Goal: Transaction & Acquisition: Purchase product/service

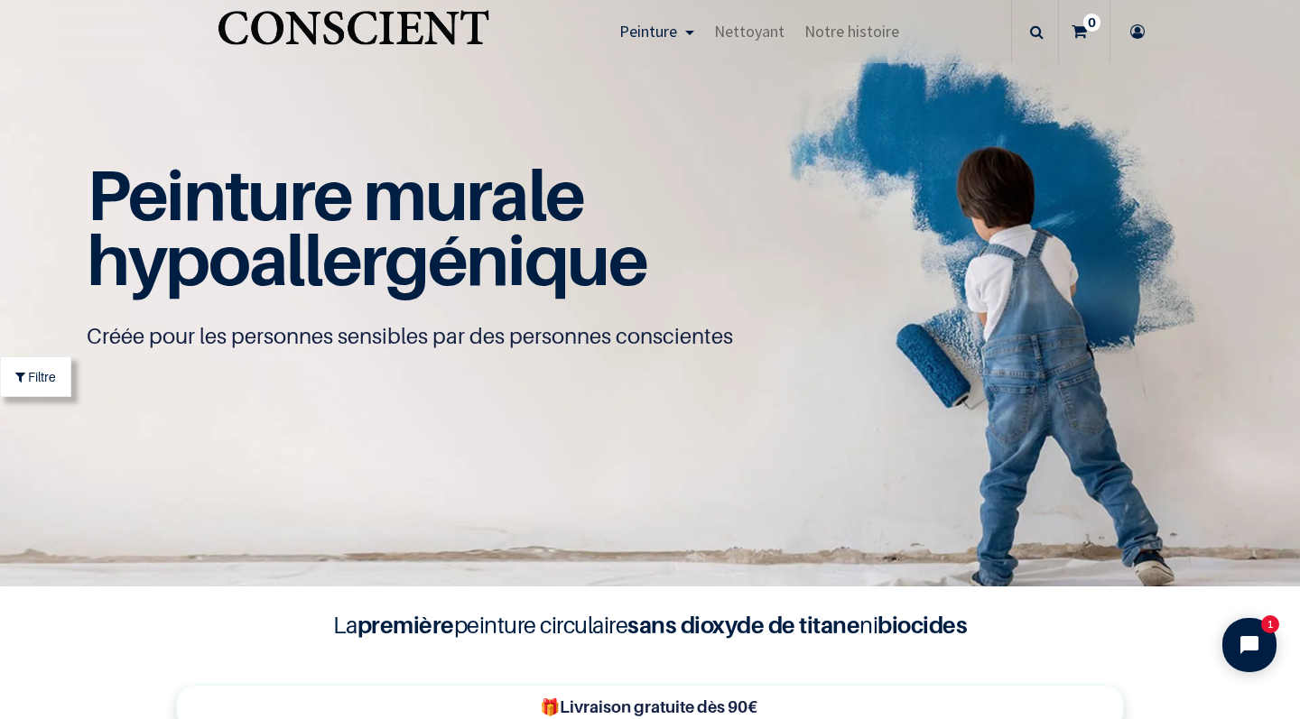
scroll to position [1023, 0]
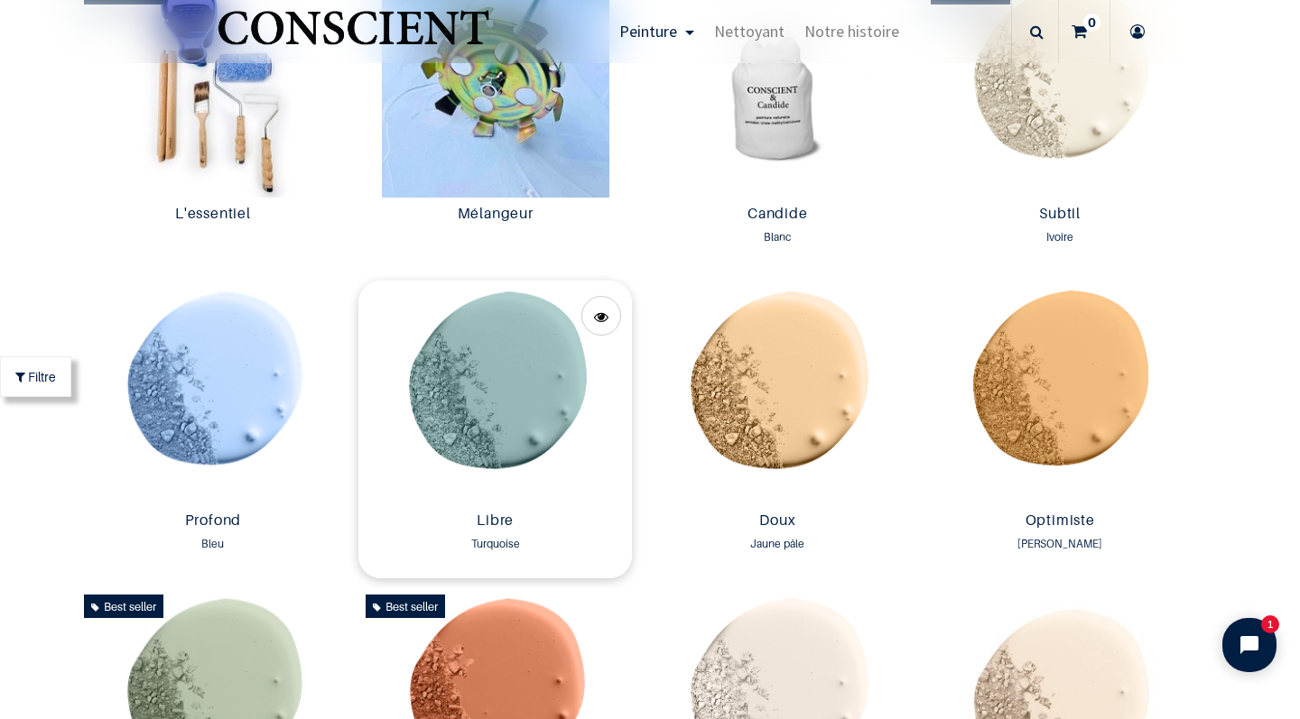
click at [492, 441] on img at bounding box center [494, 393] width 273 height 224
click at [253, 368] on img at bounding box center [213, 393] width 273 height 224
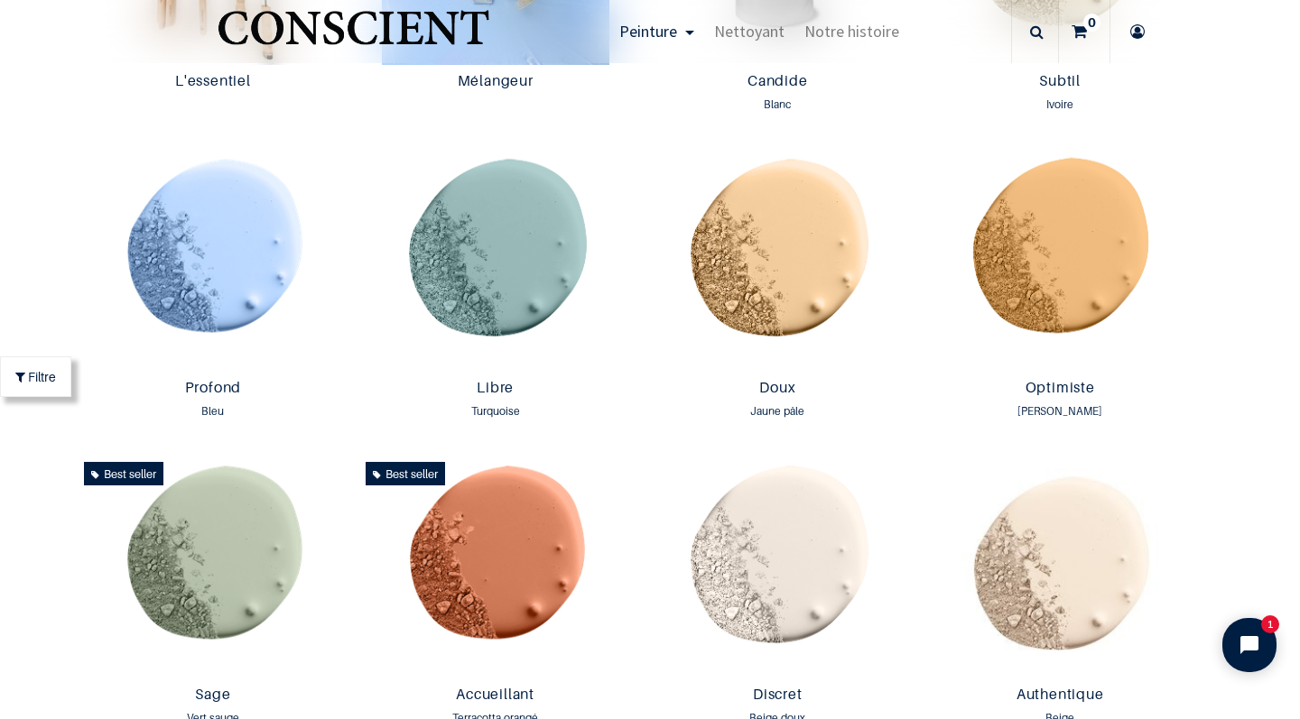
scroll to position [1149, 0]
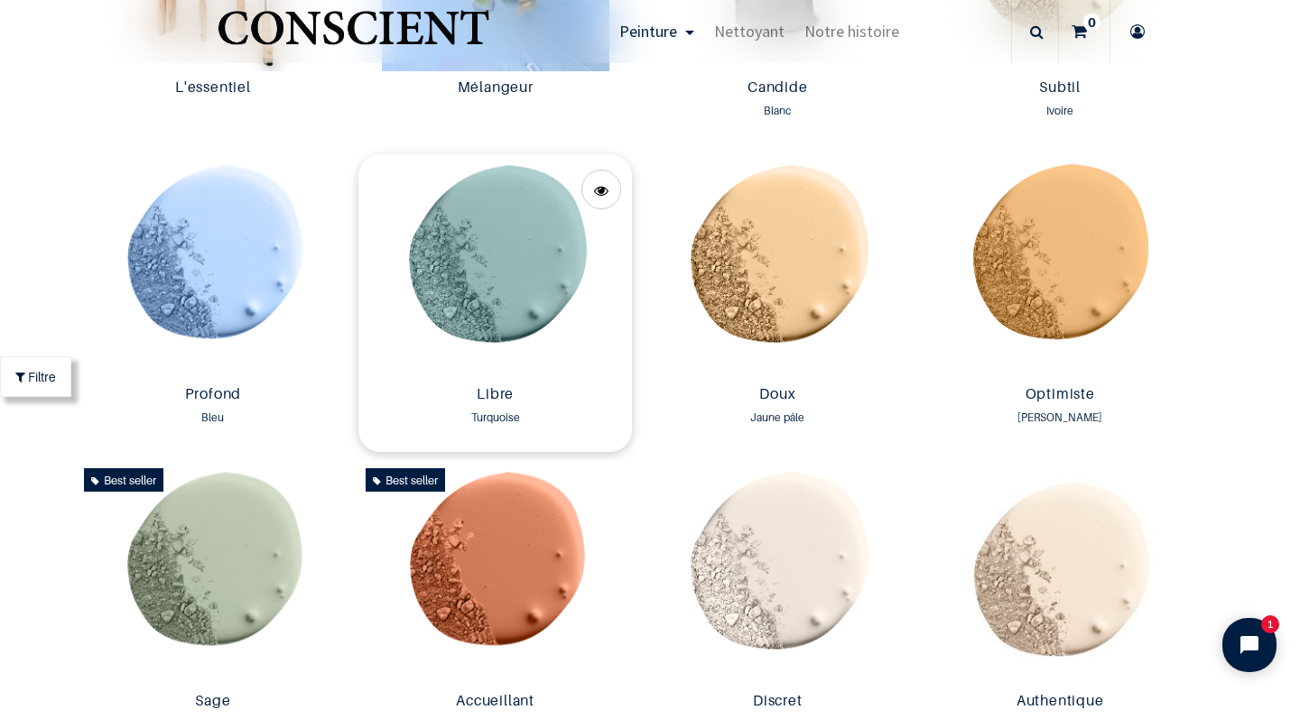
click at [502, 281] on img at bounding box center [494, 266] width 273 height 224
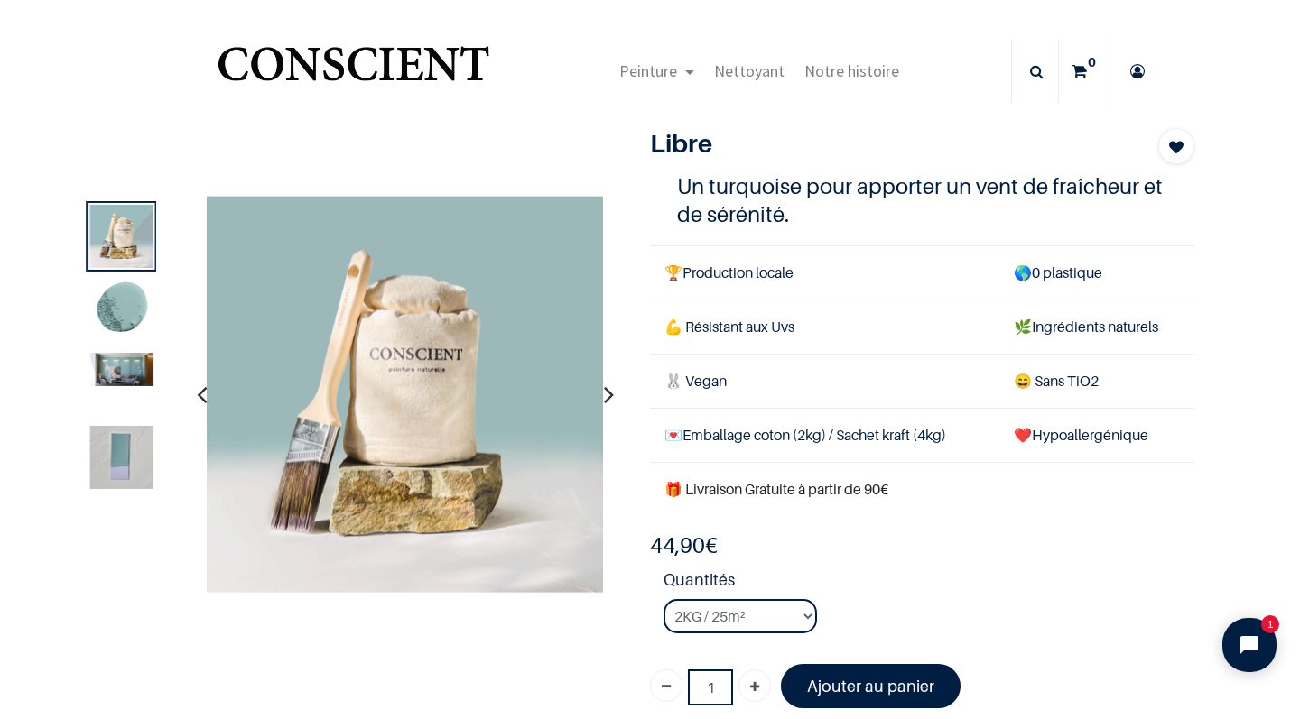
click at [113, 304] on img at bounding box center [121, 310] width 63 height 63
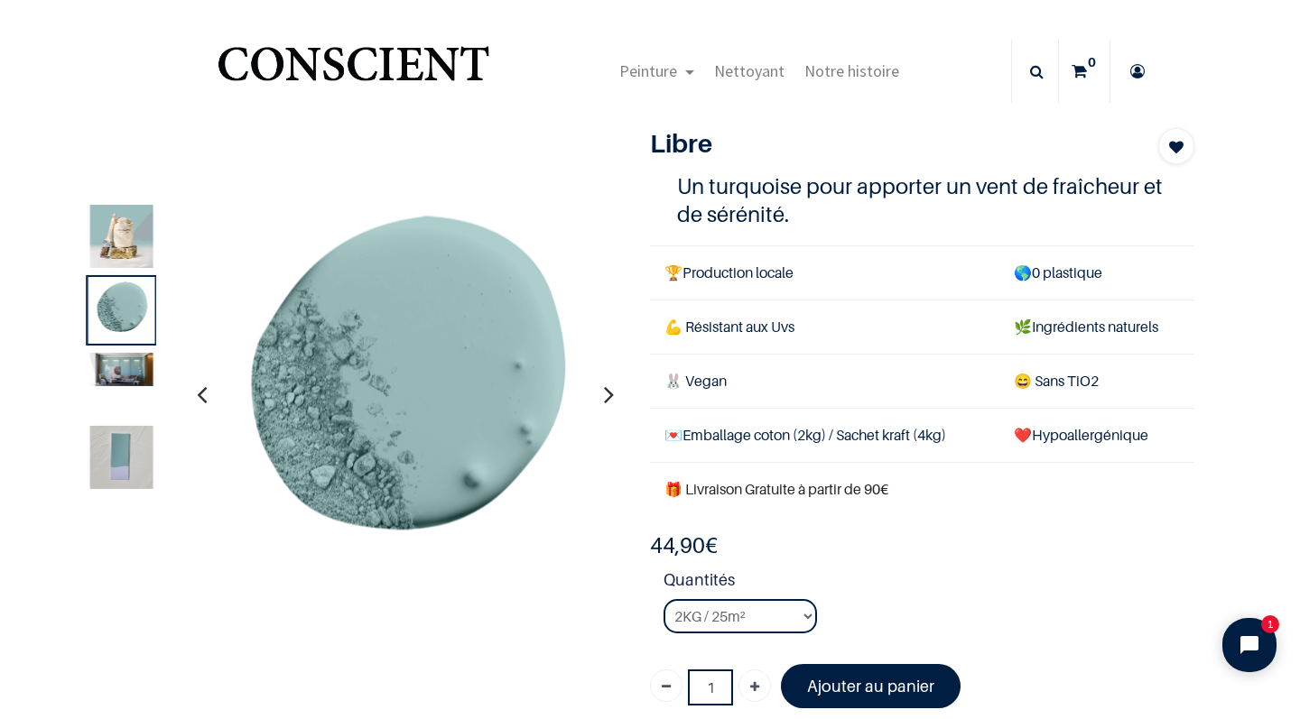
click at [120, 371] on img at bounding box center [121, 369] width 63 height 33
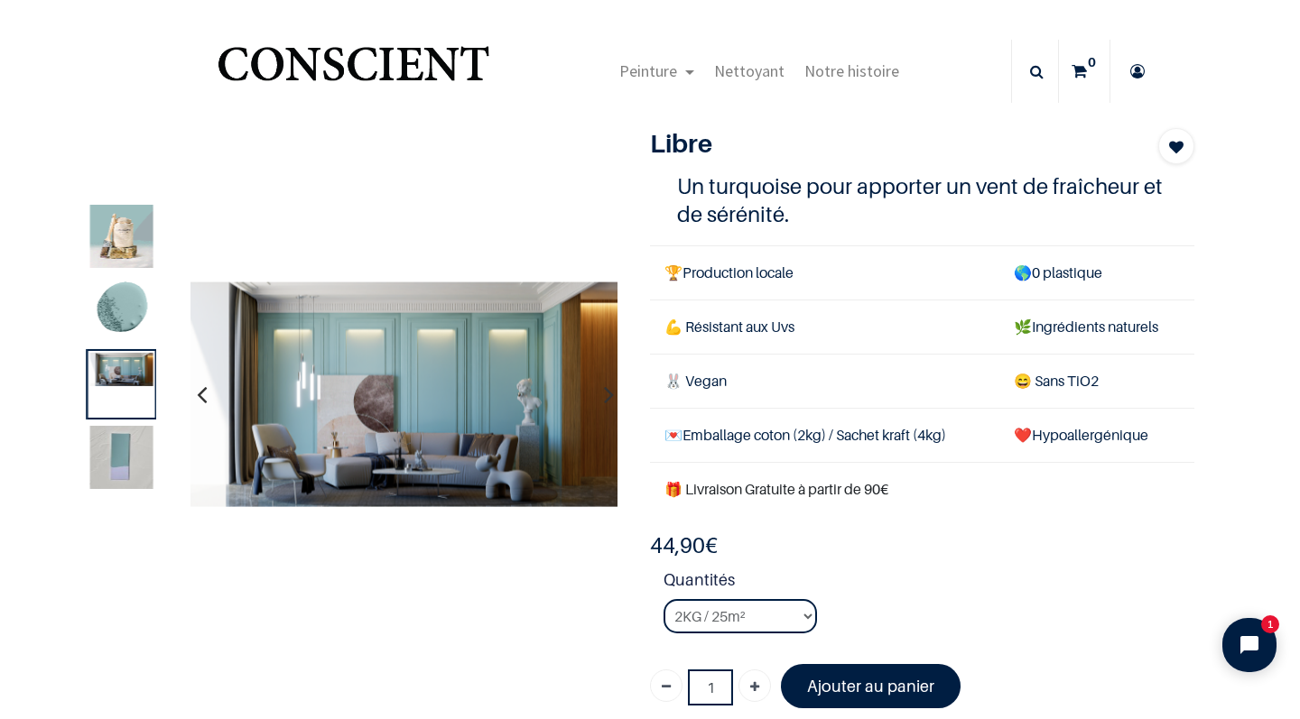
click at [137, 467] on img at bounding box center [121, 458] width 63 height 63
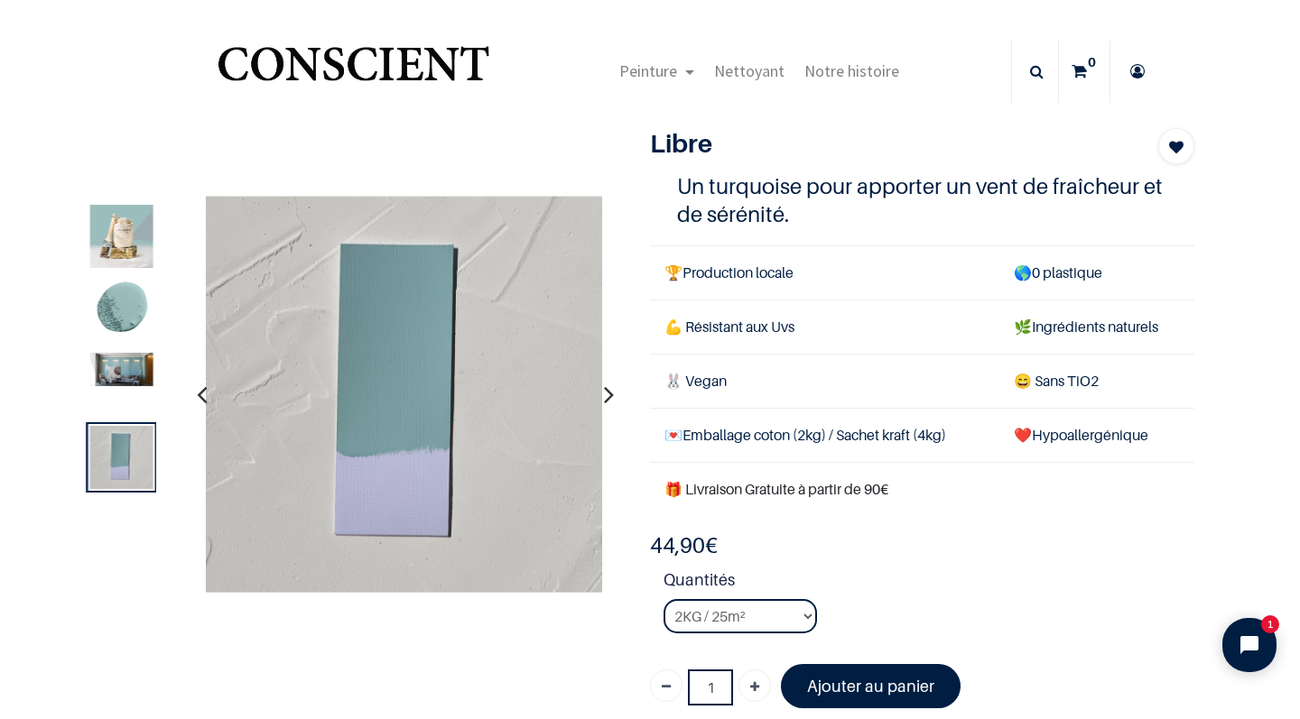
click at [147, 373] on img at bounding box center [121, 369] width 63 height 33
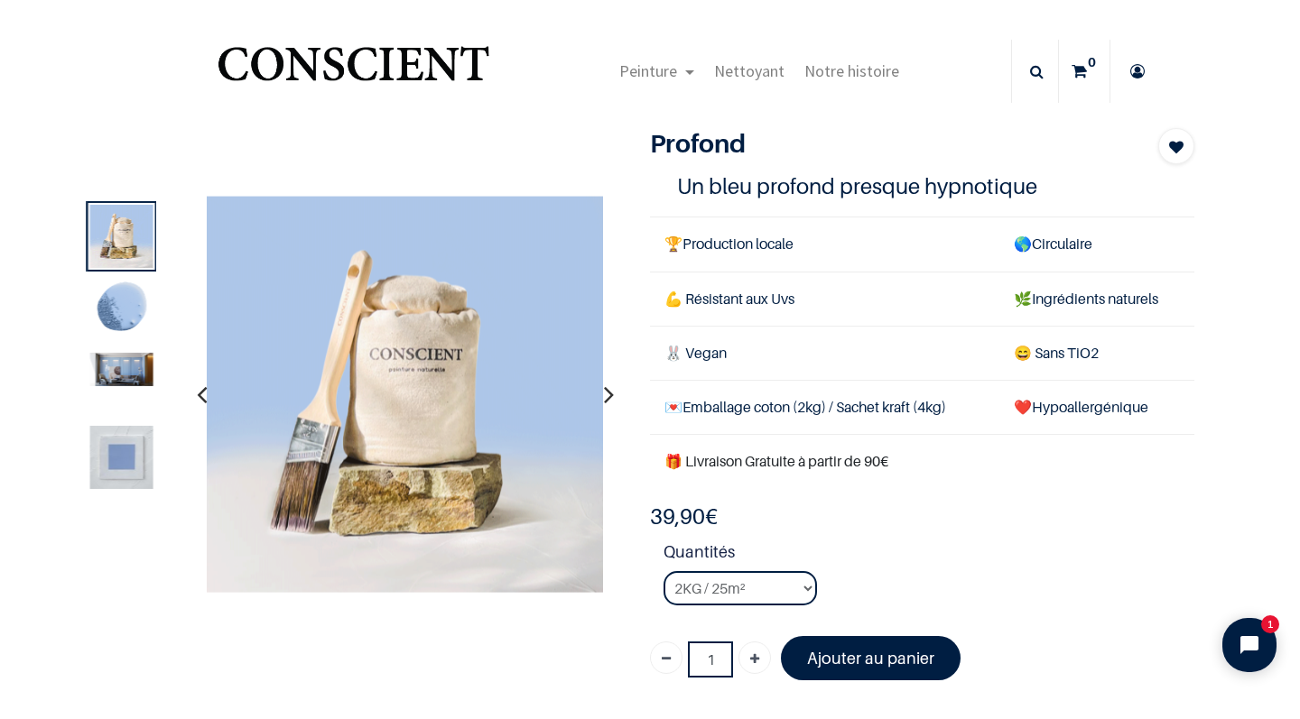
click at [137, 379] on img at bounding box center [121, 369] width 63 height 33
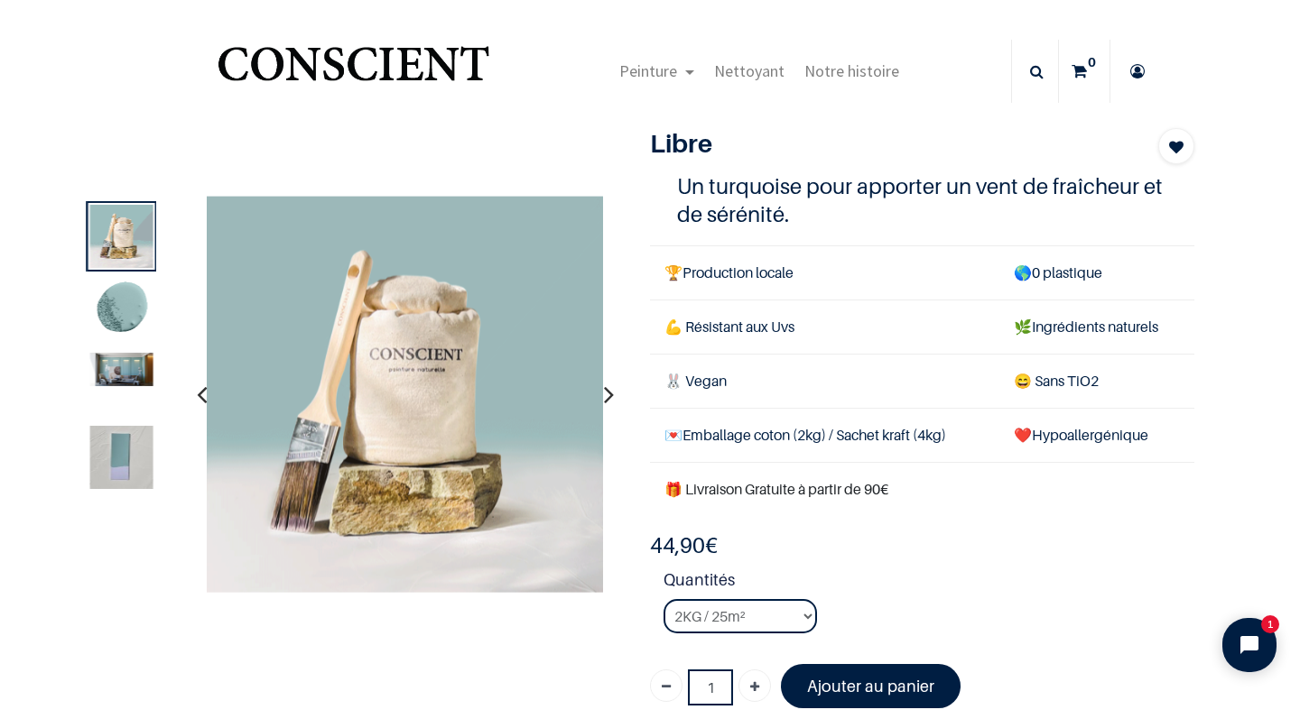
click at [141, 305] on img at bounding box center [121, 310] width 63 height 63
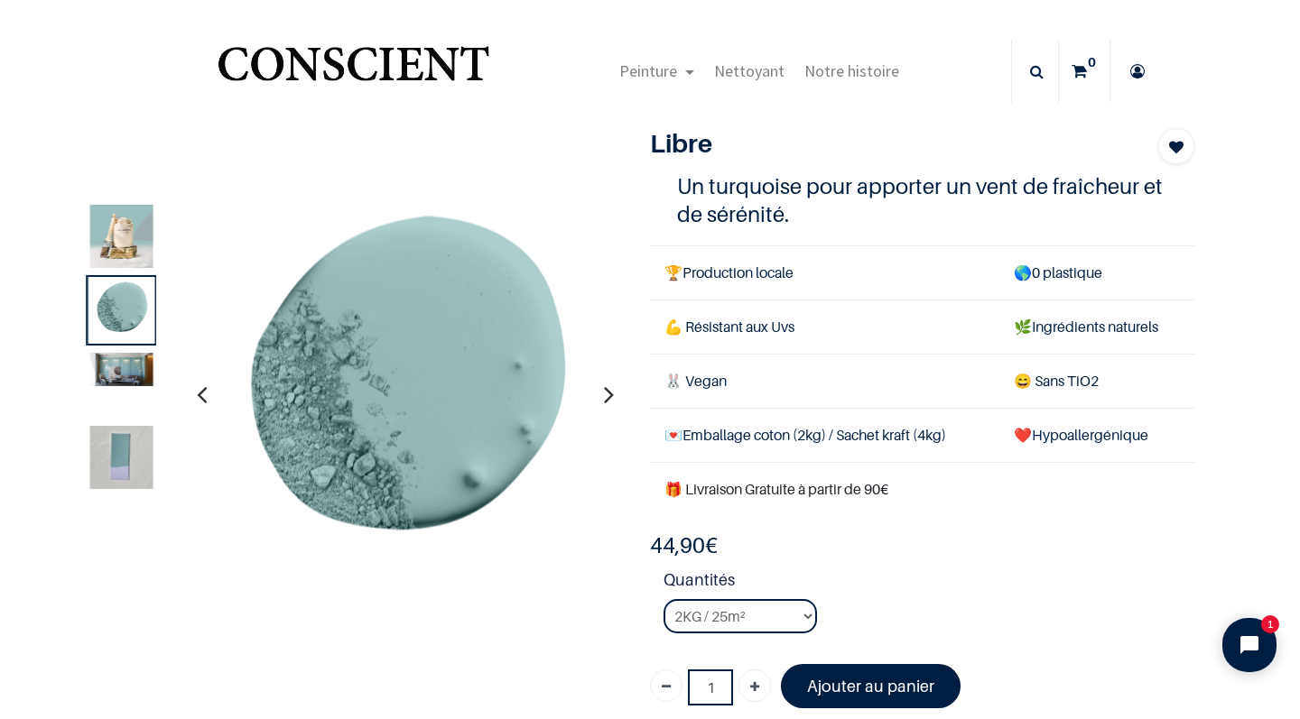
click at [141, 370] on img at bounding box center [121, 369] width 63 height 33
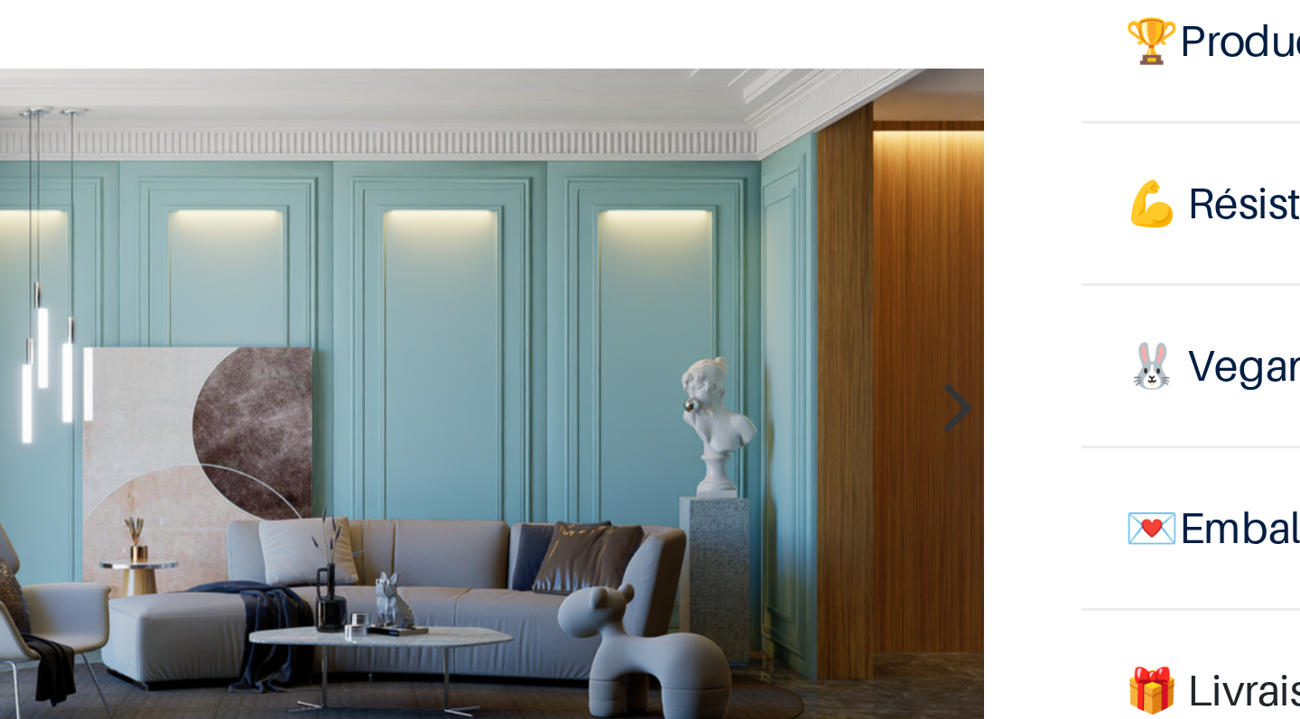
click at [50, 196] on div at bounding box center [189, 394] width 3484 height 397
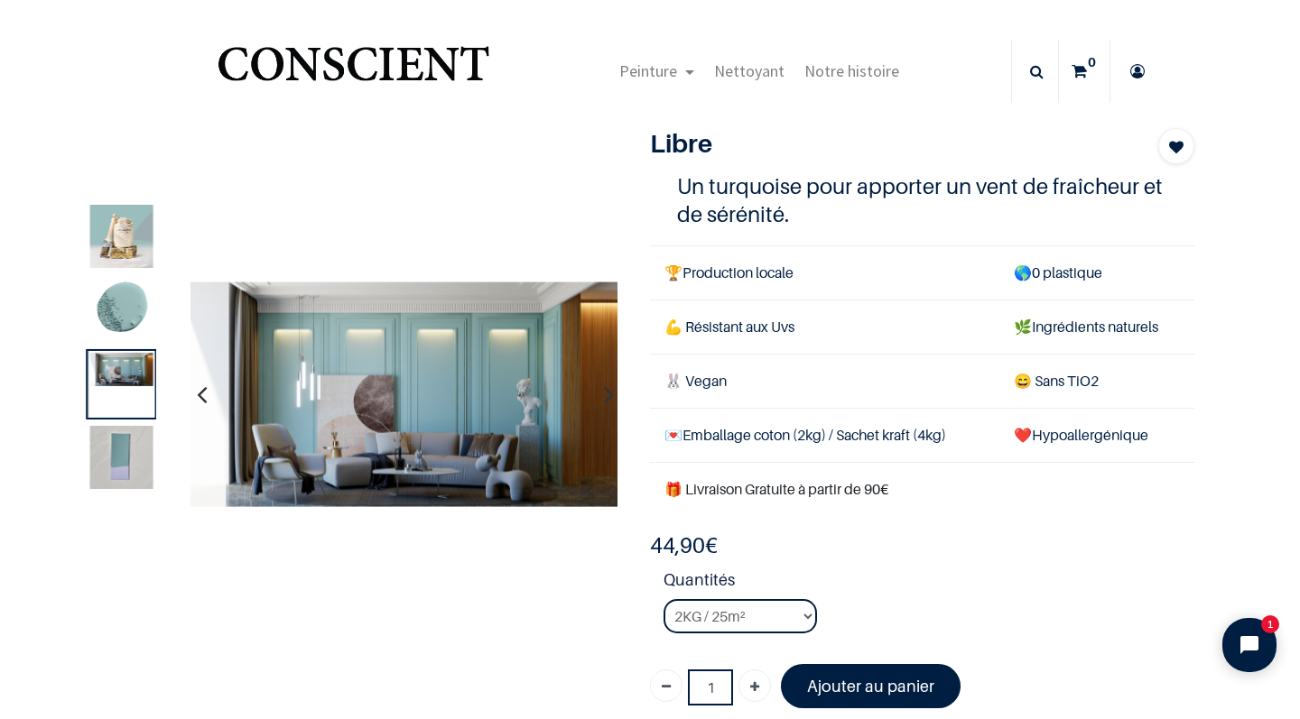
scroll to position [100, 0]
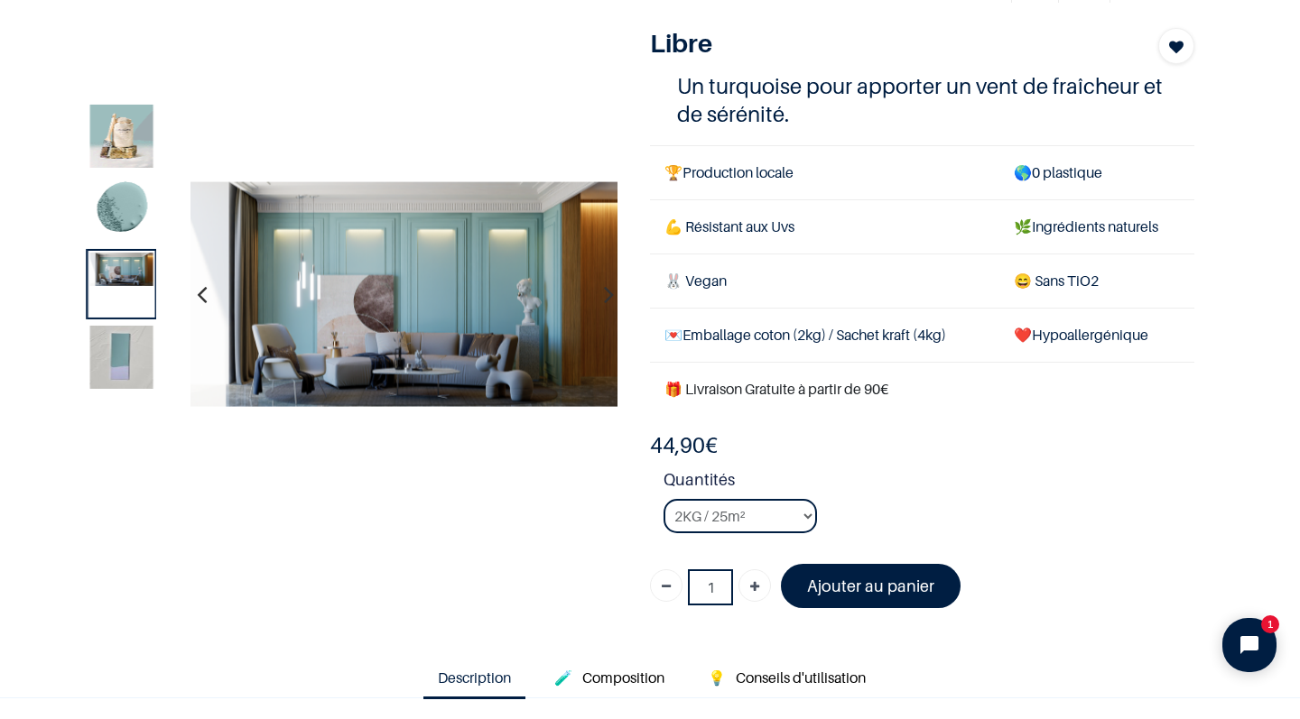
click at [791, 495] on strong "Quantités" at bounding box center [928, 483] width 531 height 32
select select "14"
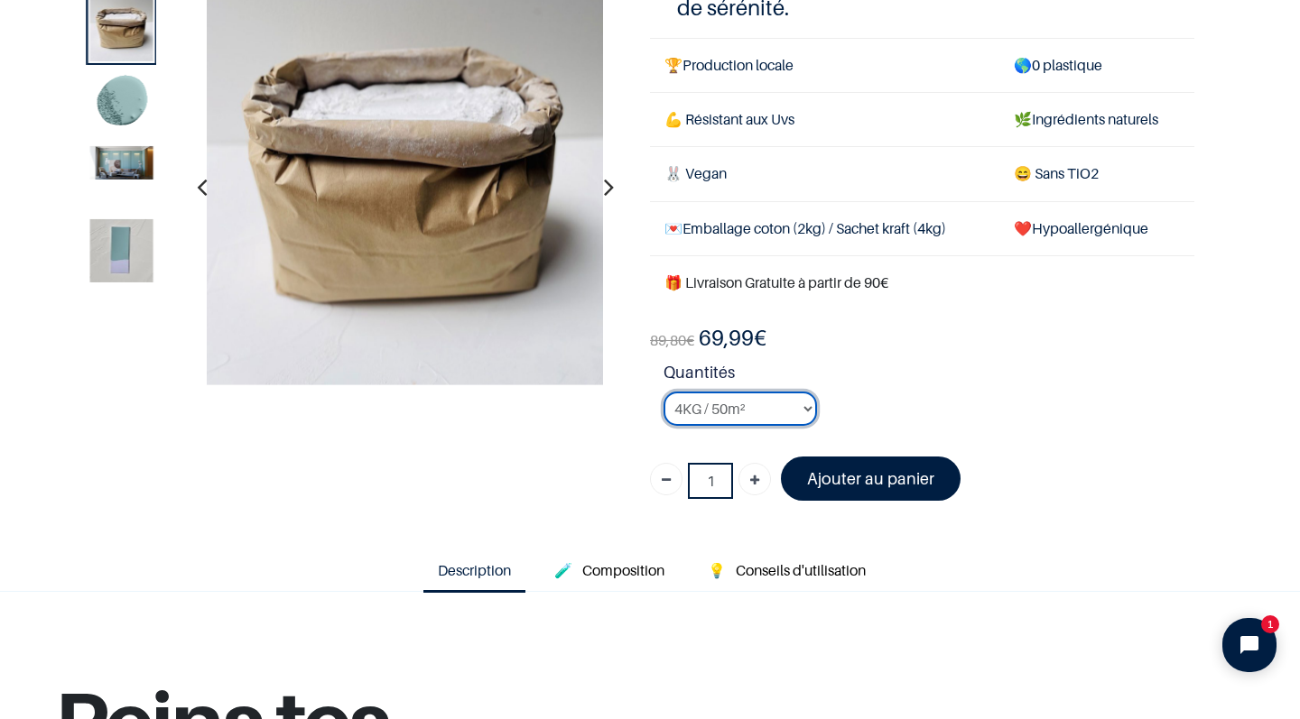
scroll to position [147, 0]
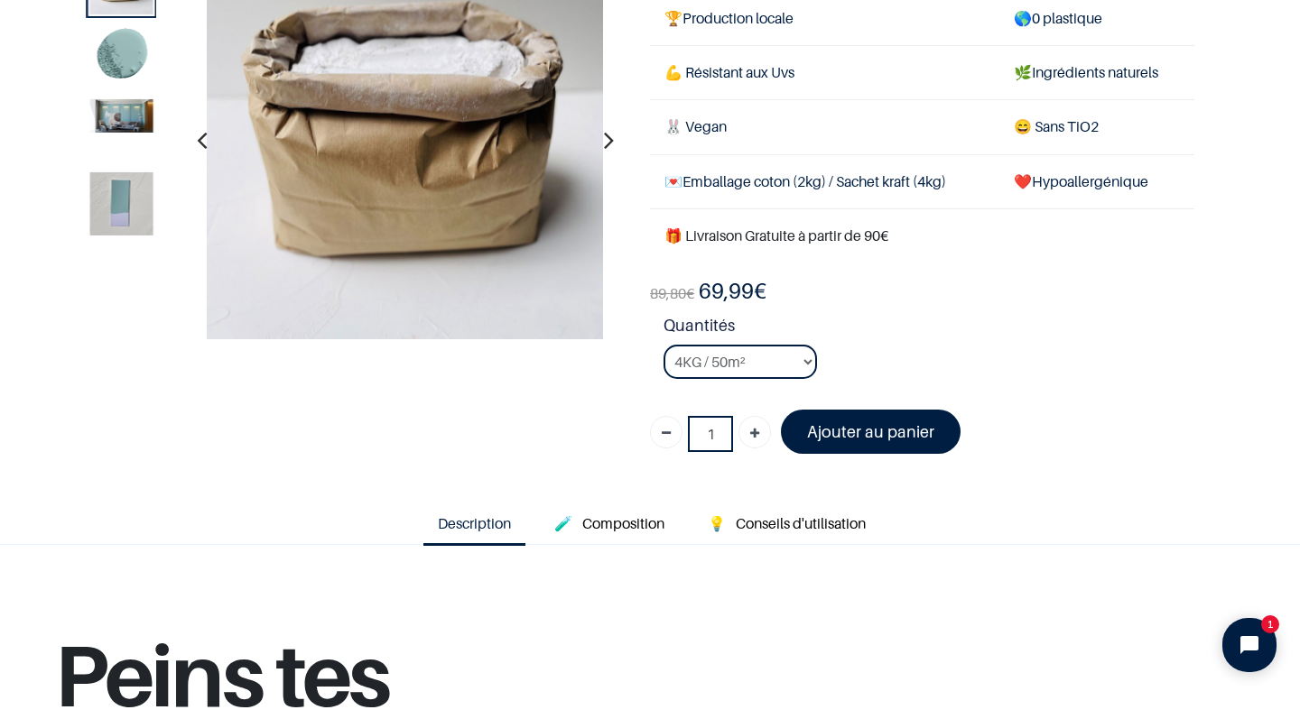
click at [902, 410] on link "Ajouter au panier" at bounding box center [871, 432] width 180 height 44
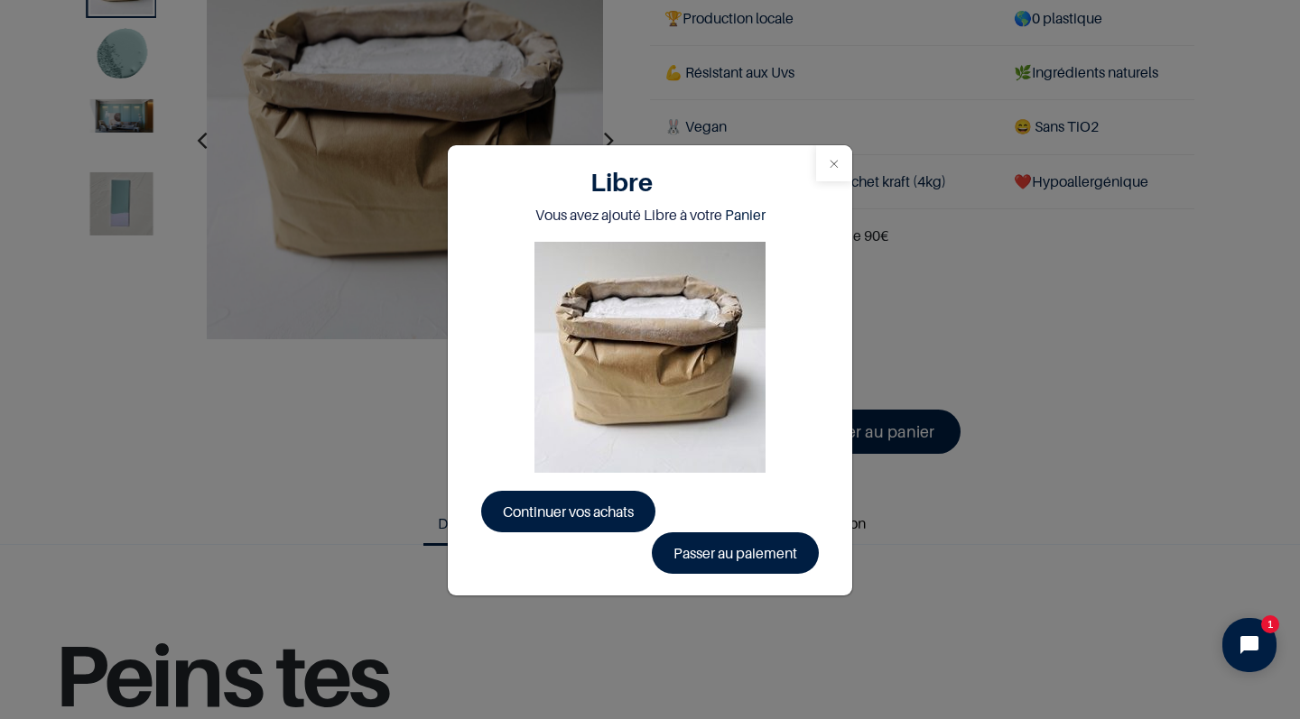
click at [840, 171] on button "Close" at bounding box center [834, 163] width 36 height 36
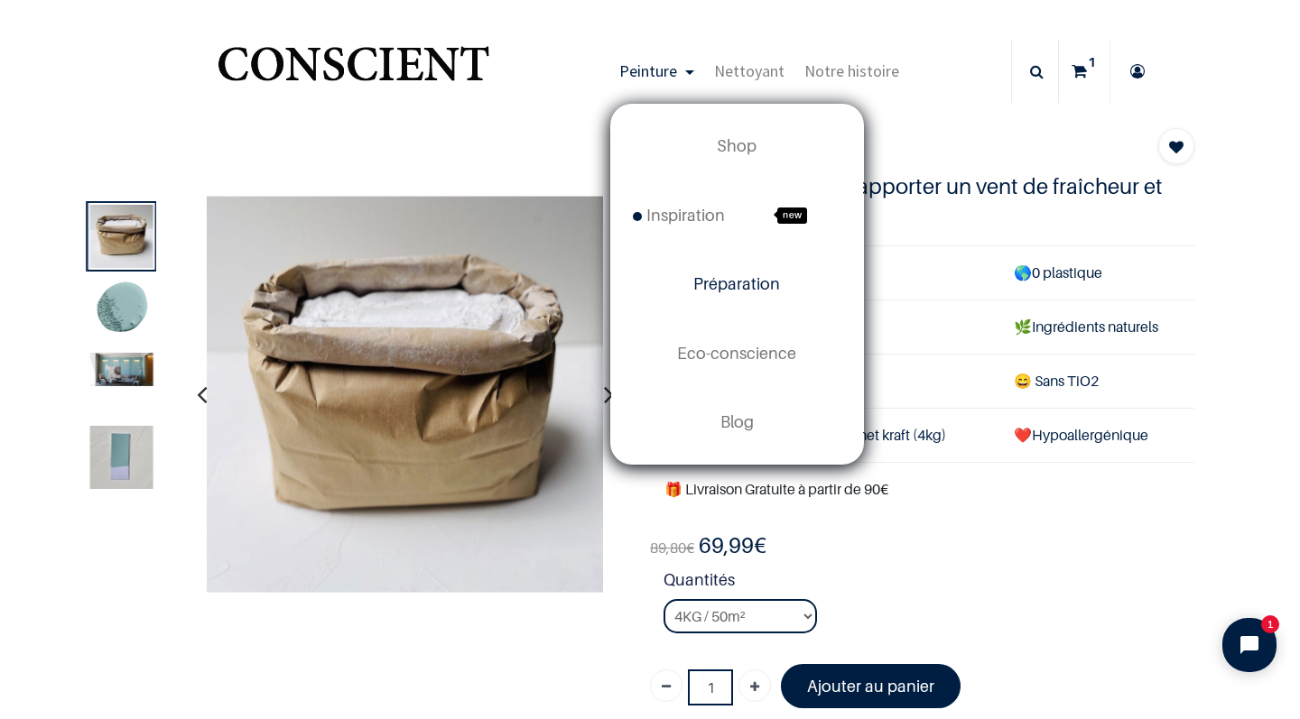
click at [761, 279] on span "Préparation" at bounding box center [736, 283] width 87 height 19
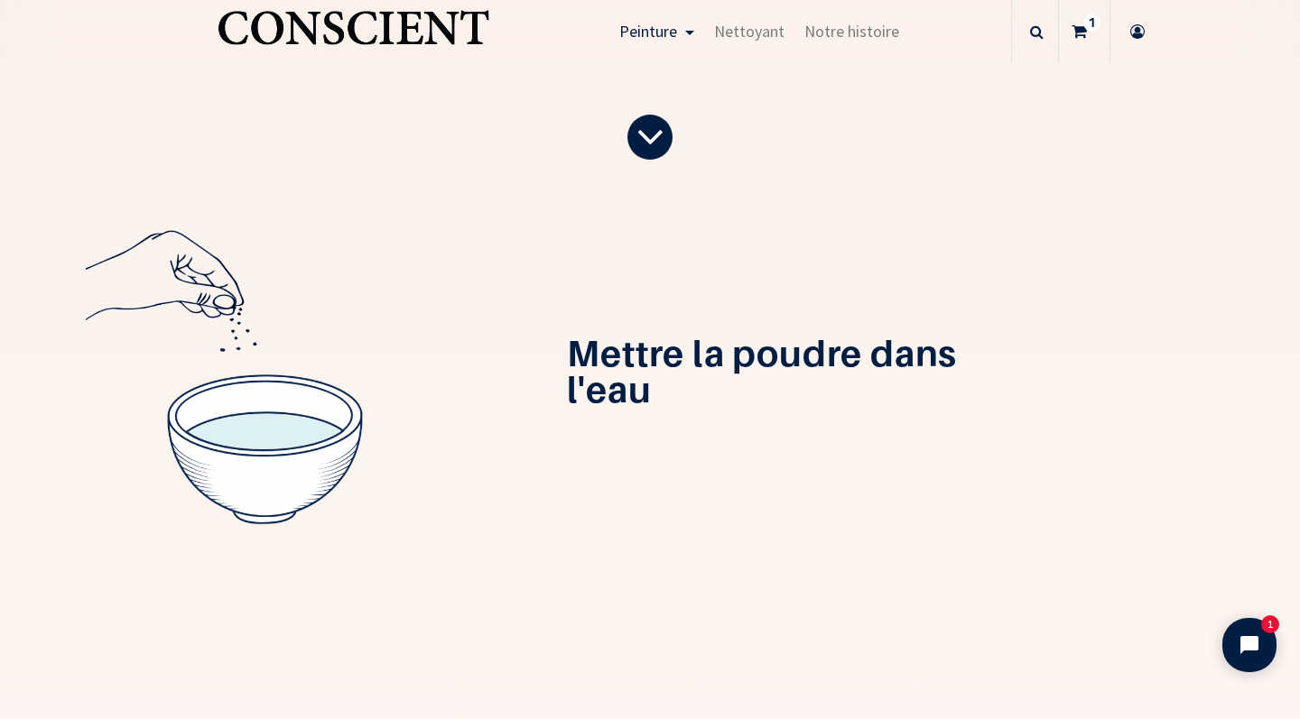
scroll to position [539, 0]
